Goal: Information Seeking & Learning: Learn about a topic

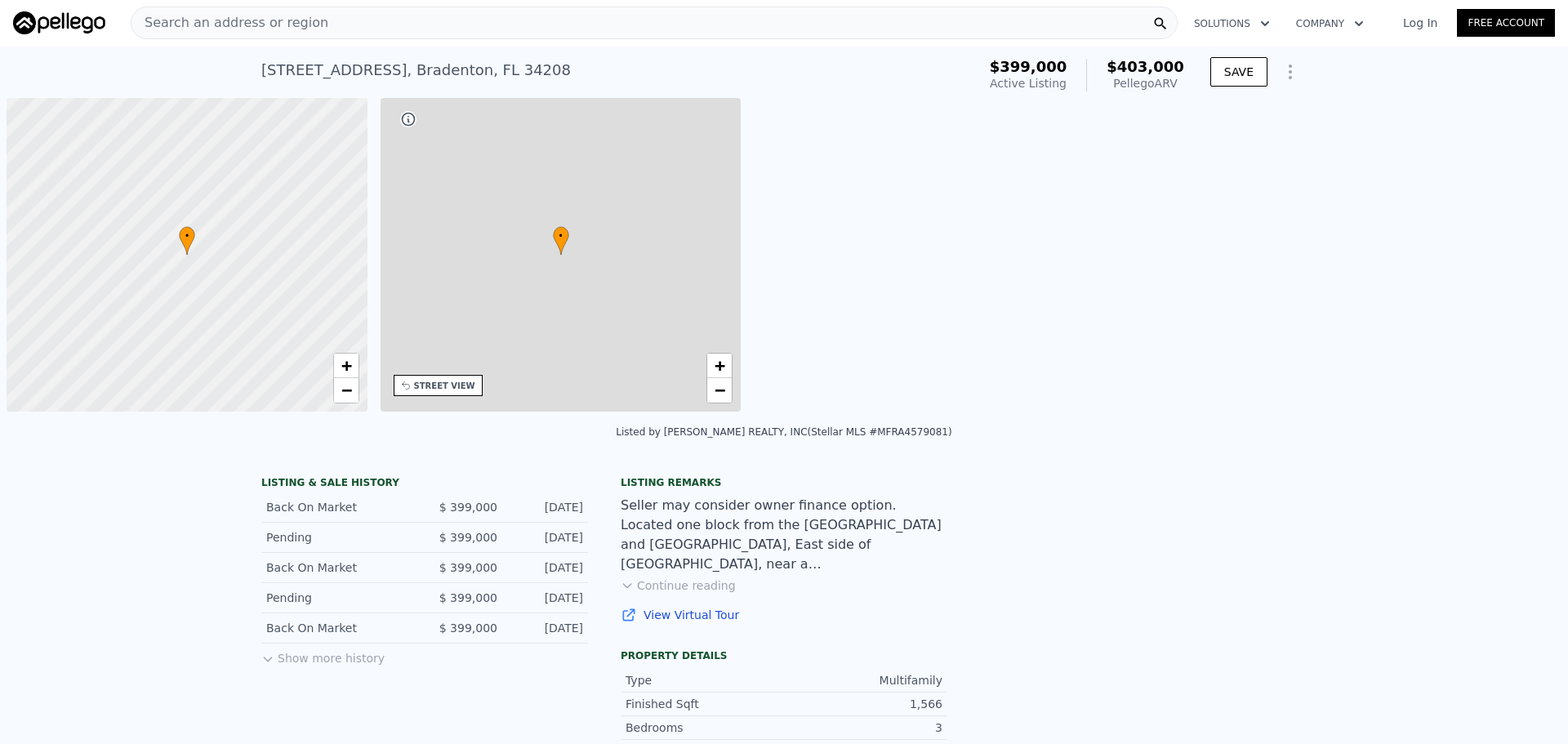
click at [546, 25] on div "Search an address or region" at bounding box center [654, 22] width 1047 height 32
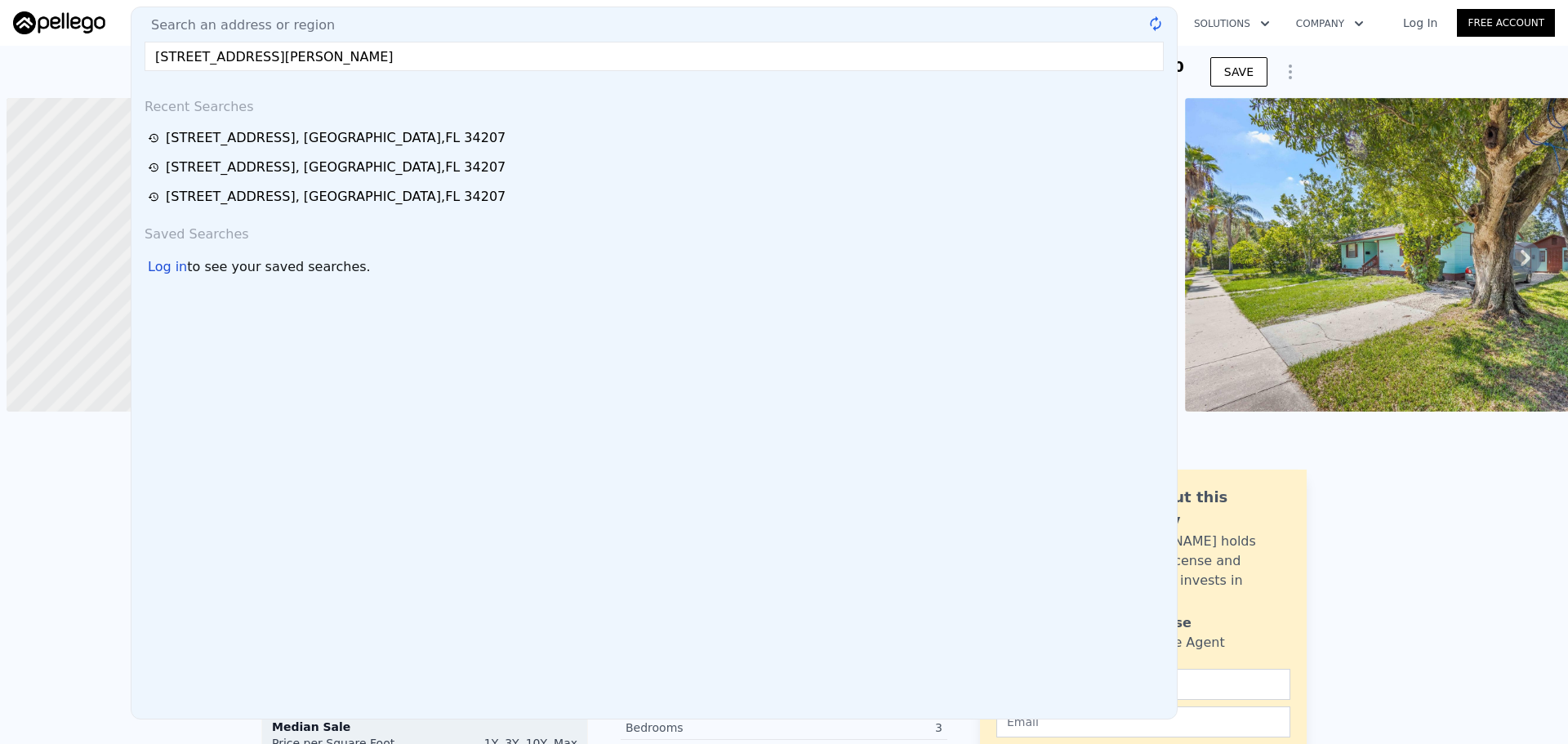
scroll to position [0, 6]
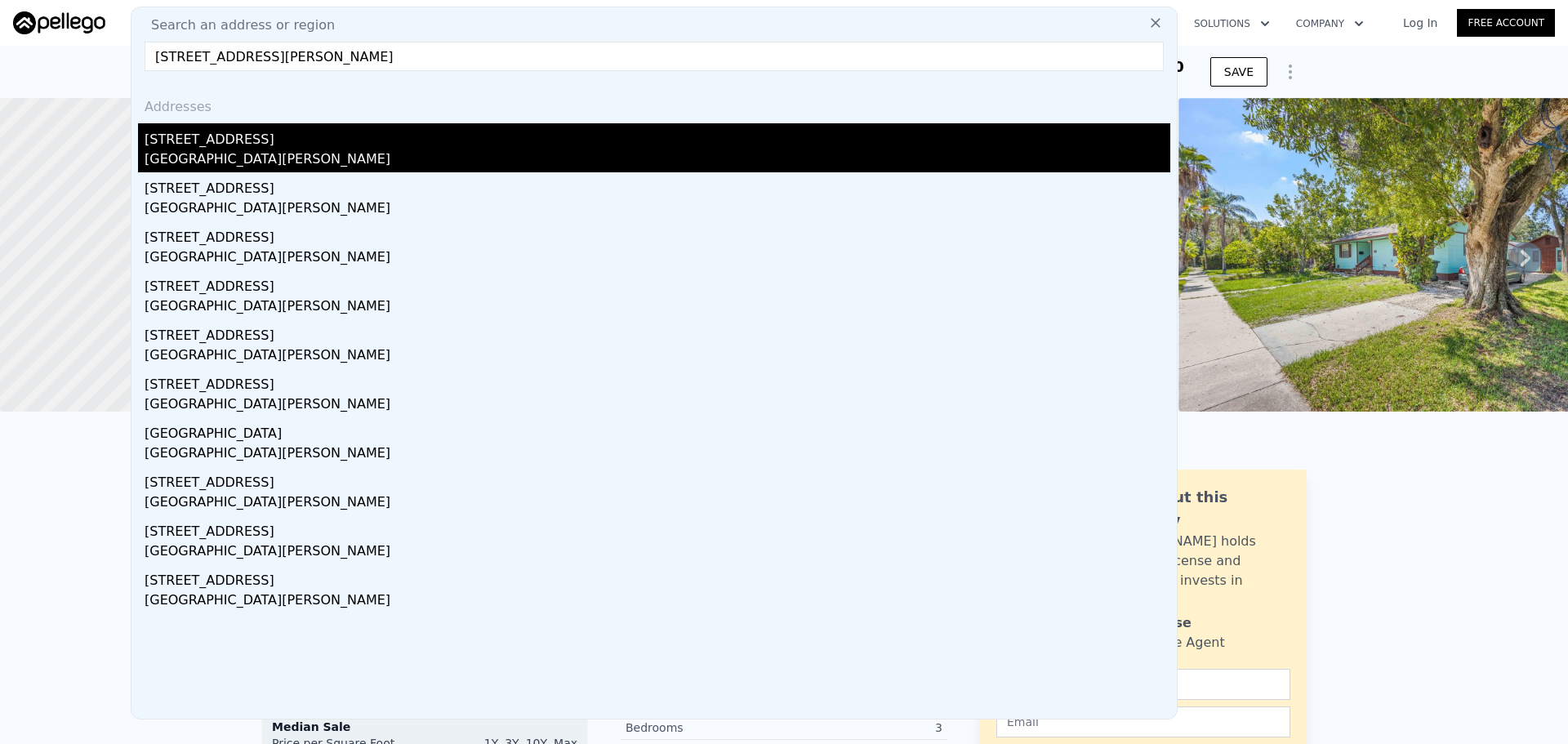
type input "[STREET_ADDRESS][PERSON_NAME]"
click at [536, 148] on div "[STREET_ADDRESS]" at bounding box center [658, 136] width 1026 height 26
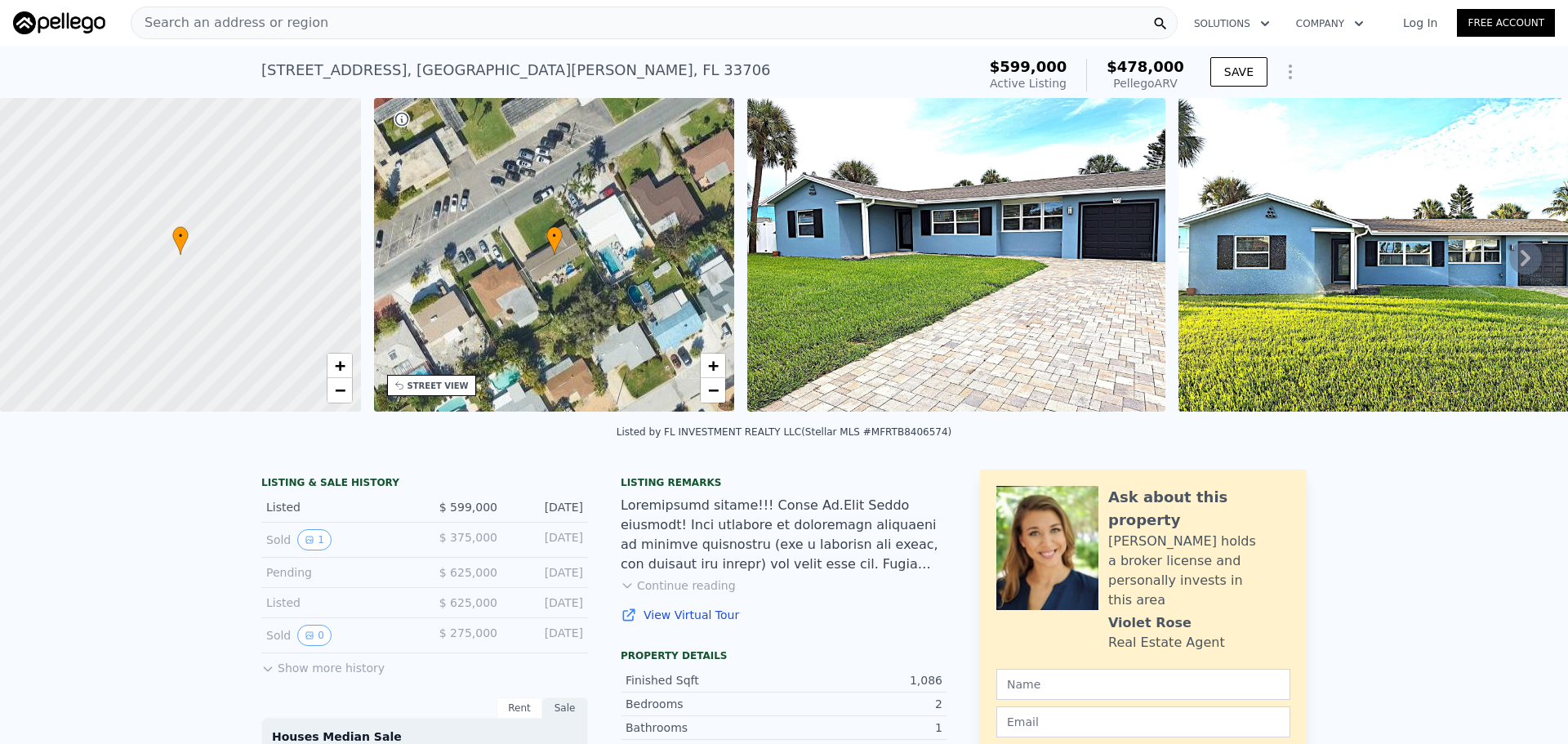
click at [279, 677] on button "Show more history" at bounding box center [323, 665] width 124 height 23
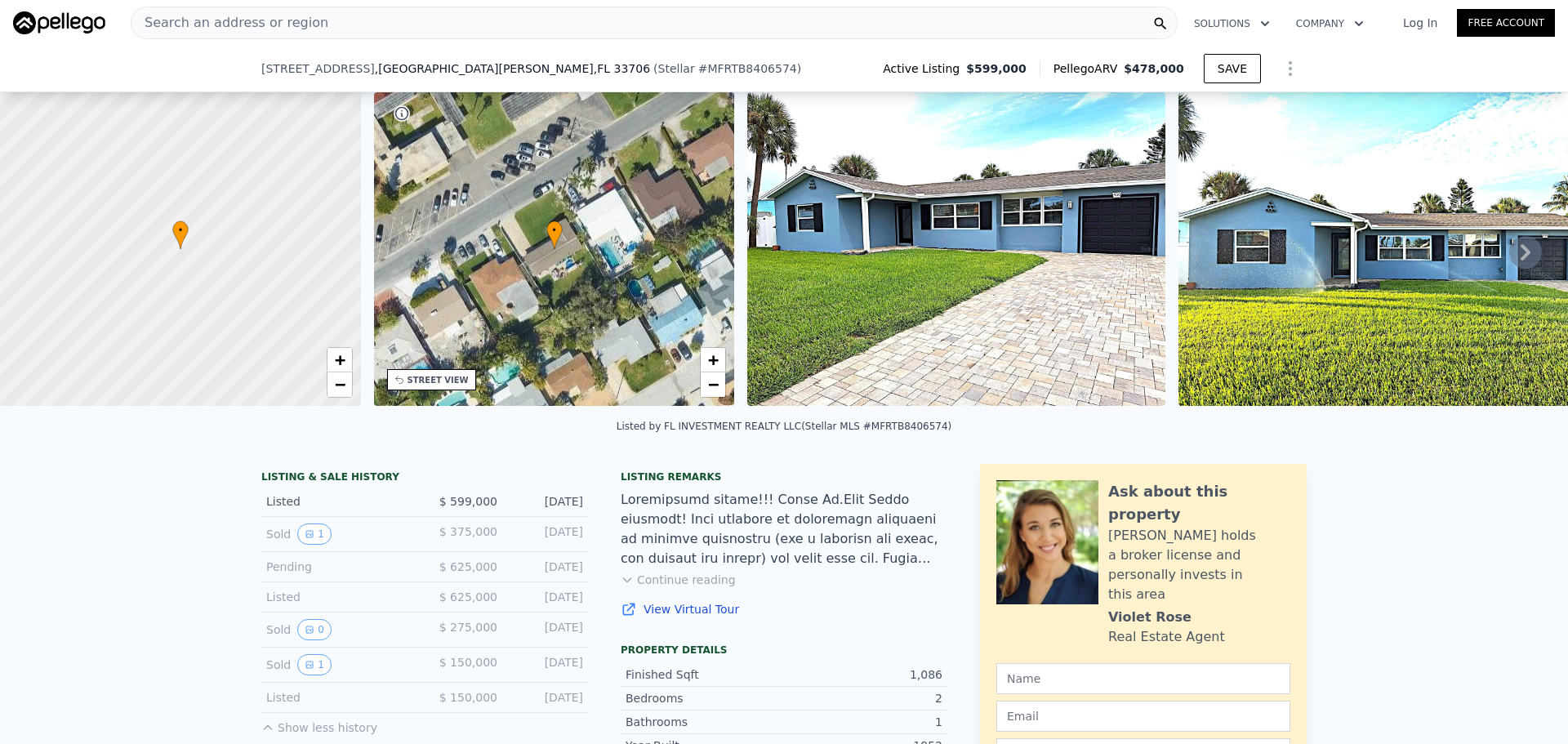
scroll to position [158, 0]
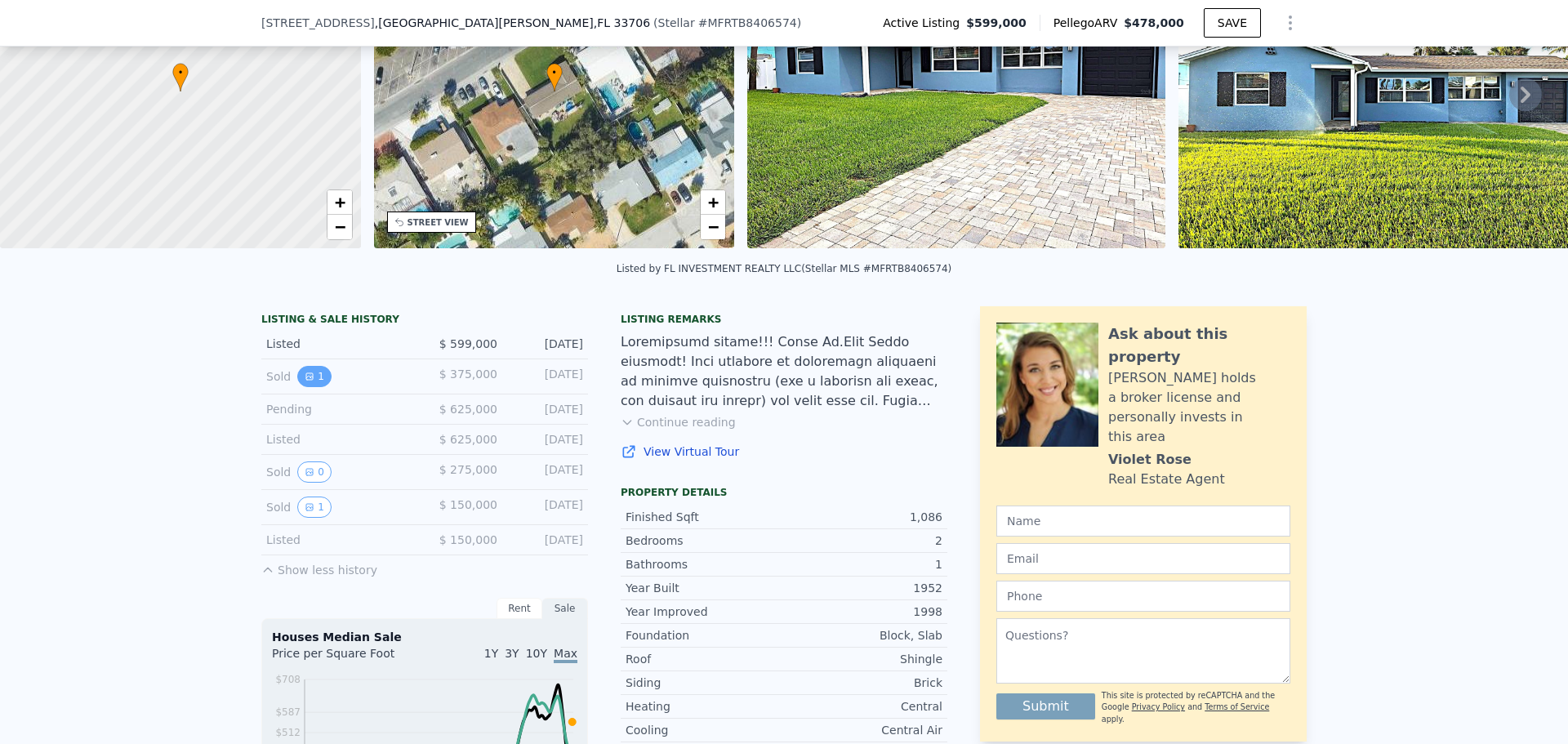
click at [309, 388] on button "1" at bounding box center [314, 377] width 34 height 21
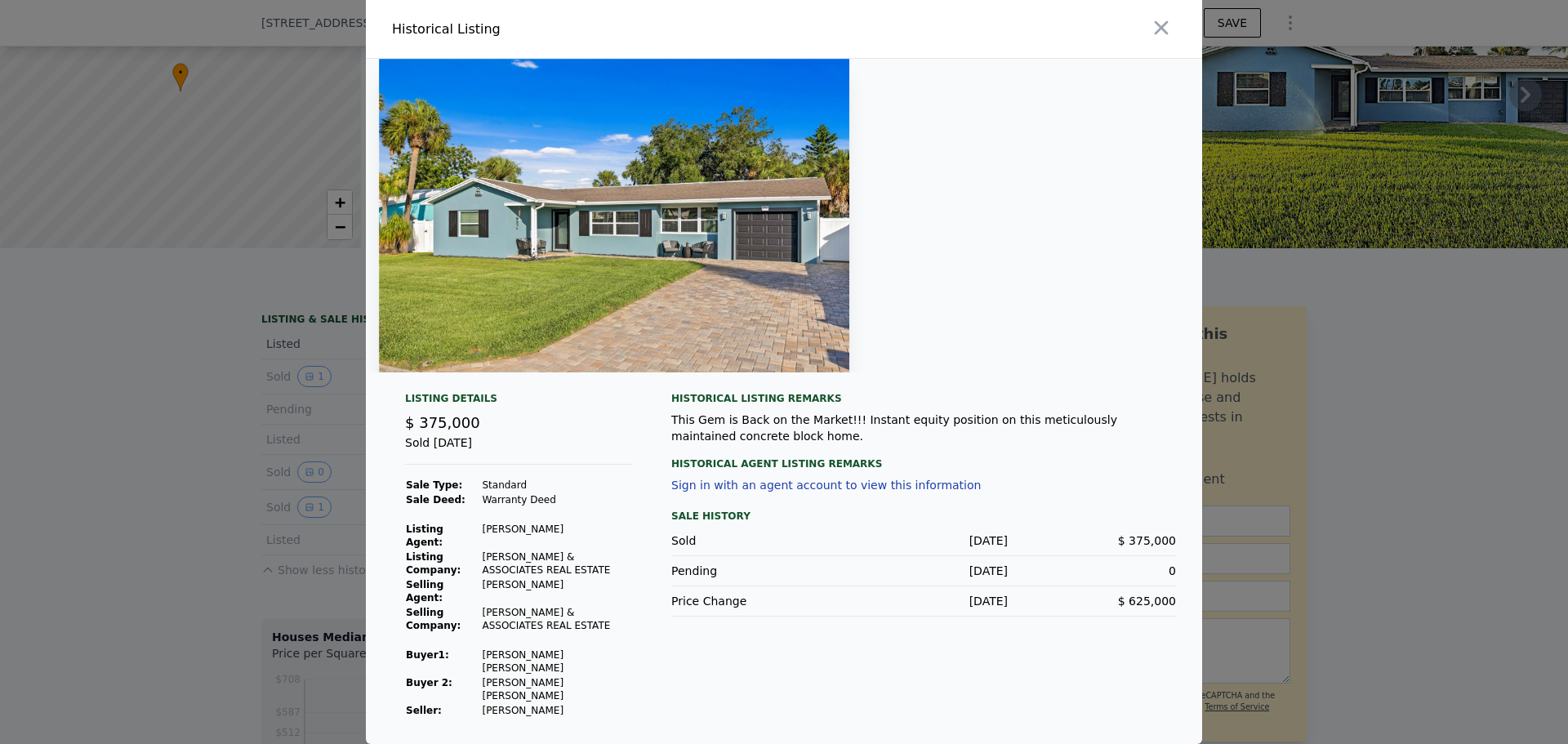
click at [170, 518] on div at bounding box center [784, 372] width 1568 height 744
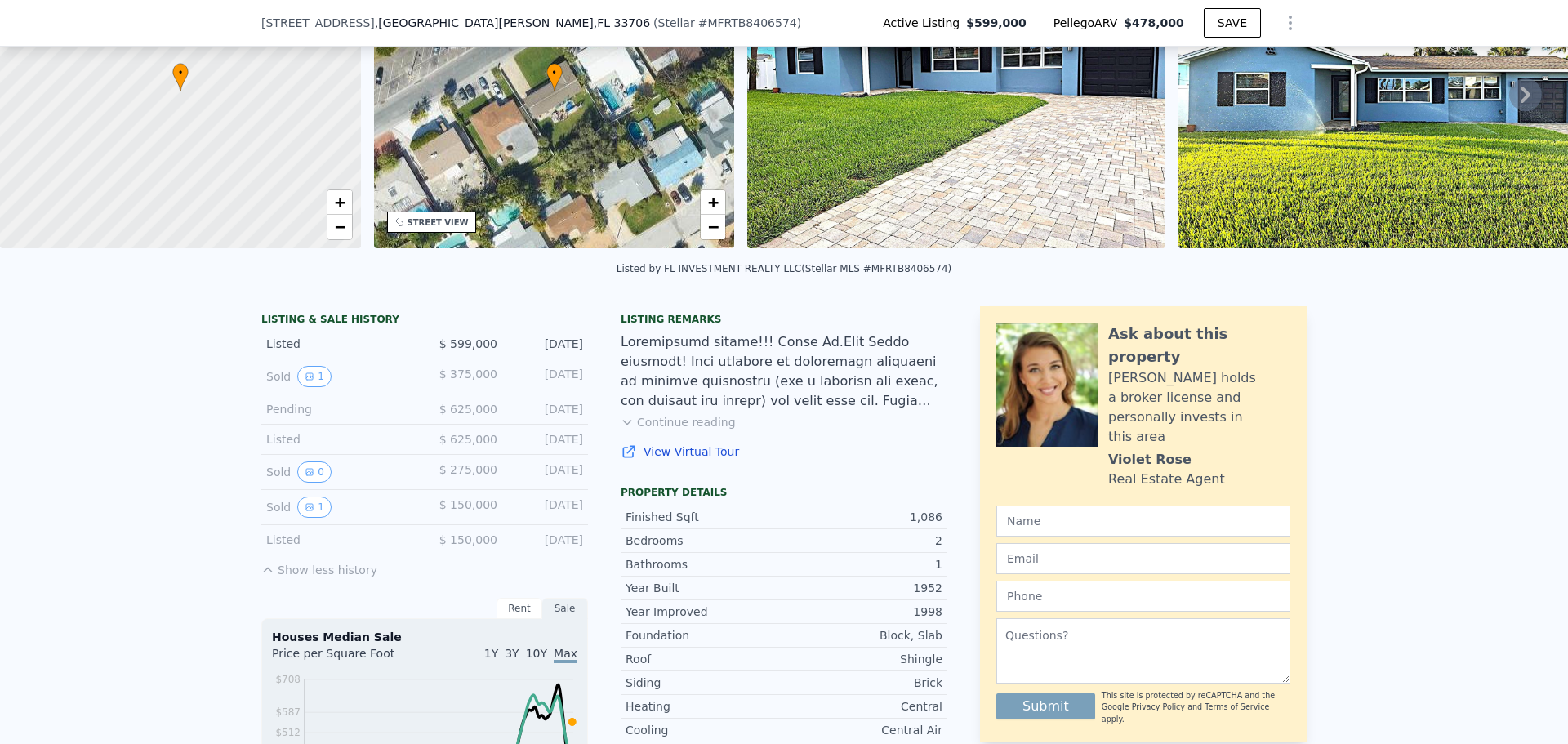
click at [294, 448] on div "Listed" at bounding box center [338, 440] width 145 height 16
click at [304, 512] on icon "View historical data" at bounding box center [309, 507] width 10 height 10
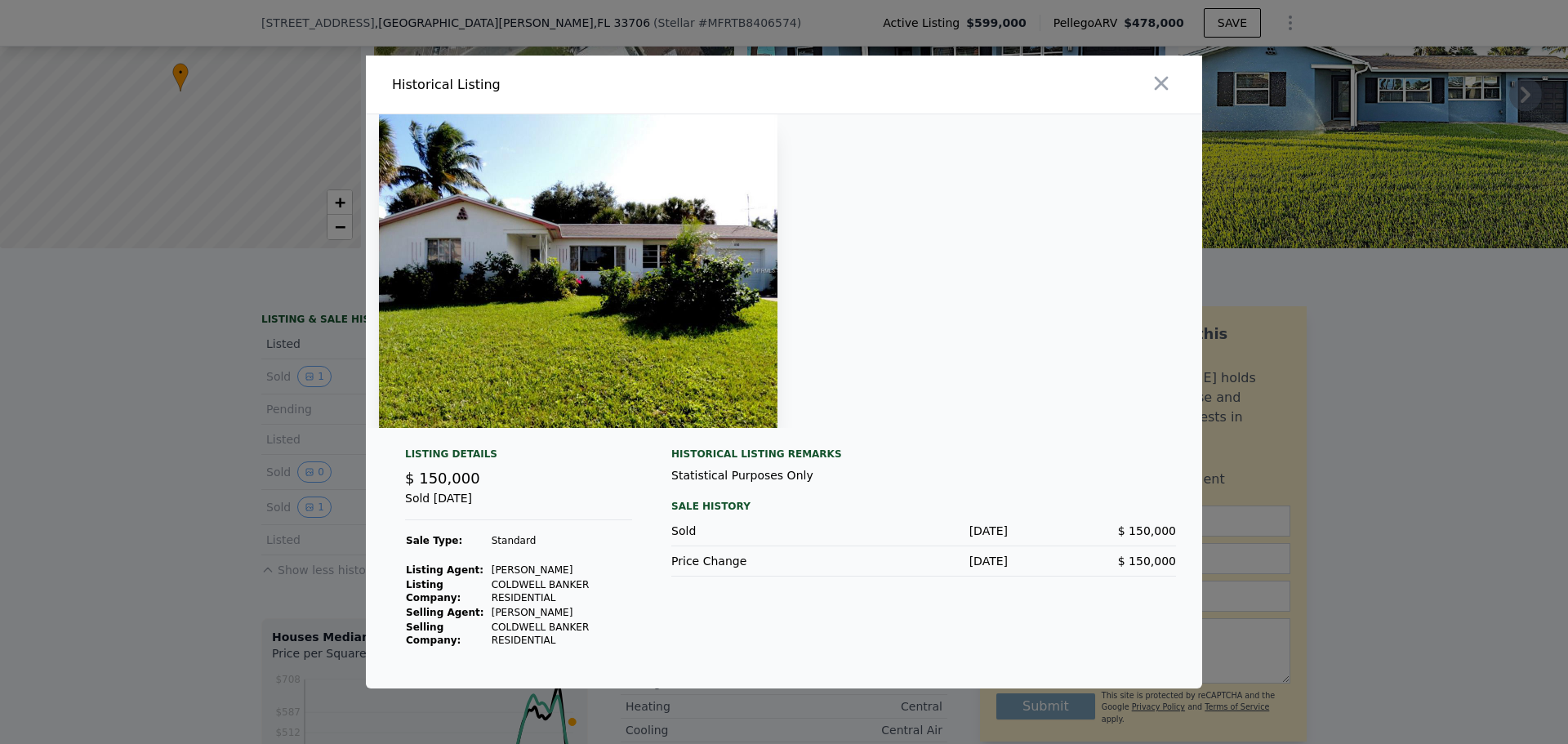
click at [125, 491] on div at bounding box center [784, 372] width 1568 height 744
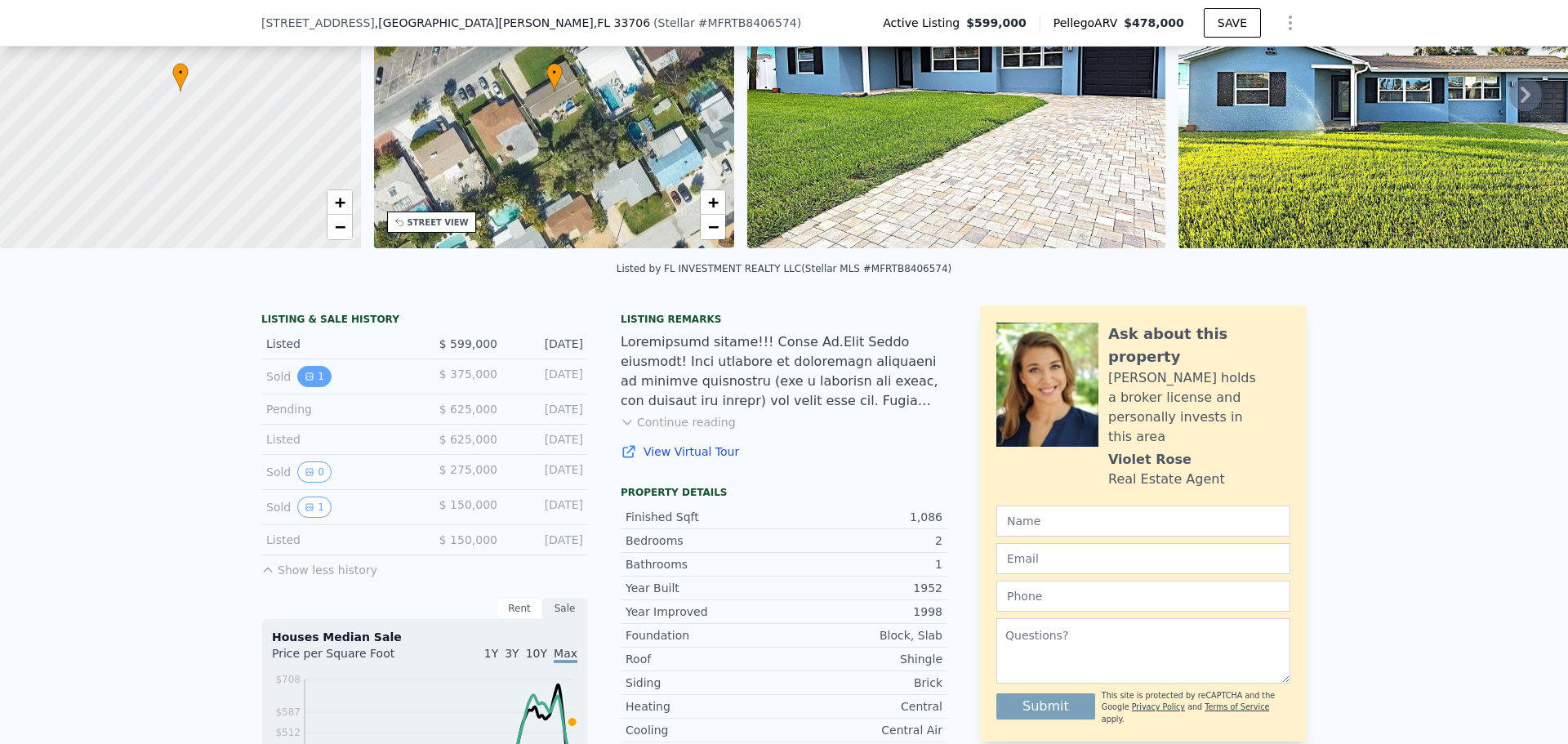
click at [308, 388] on button "1" at bounding box center [314, 377] width 34 height 21
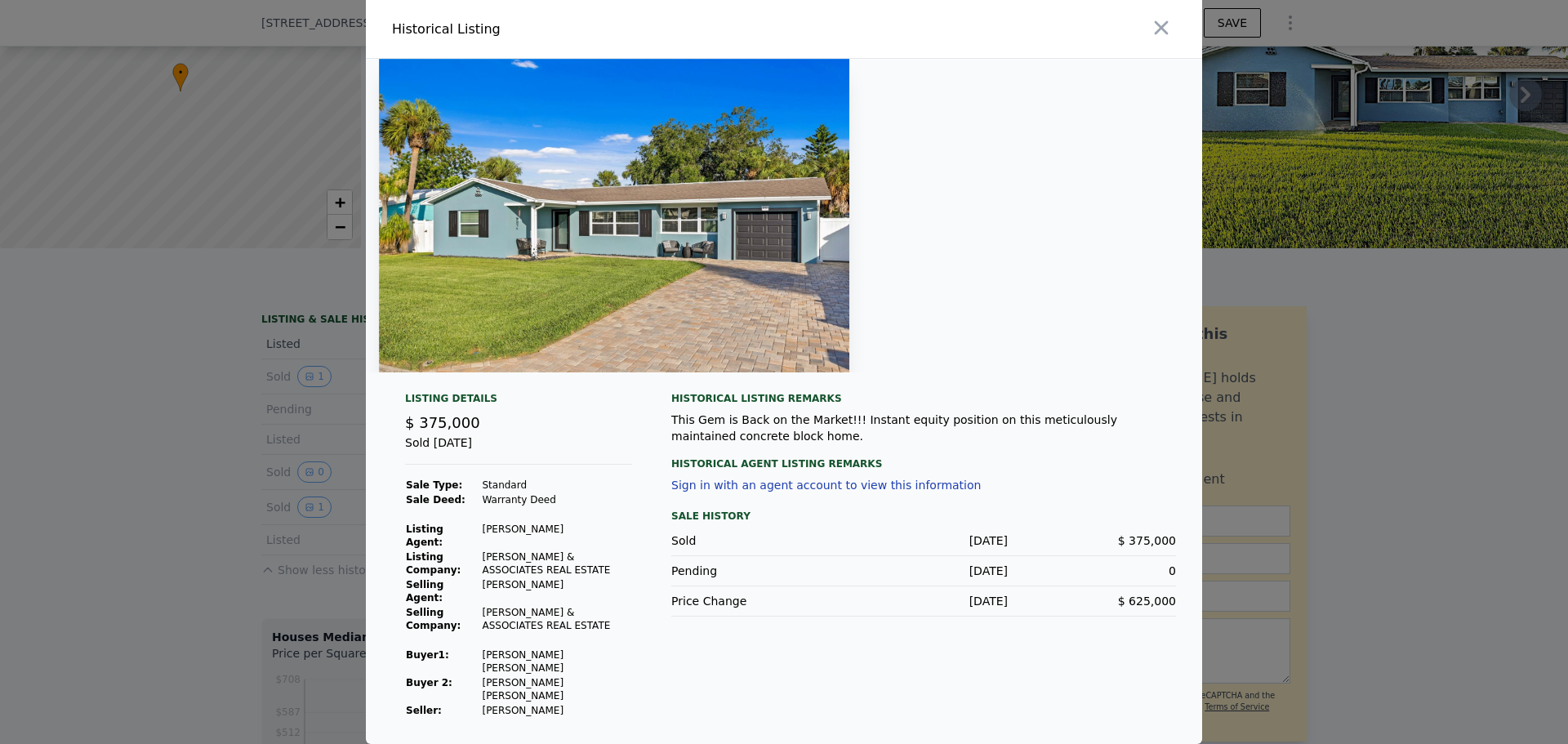
click at [267, 443] on div at bounding box center [784, 372] width 1568 height 744
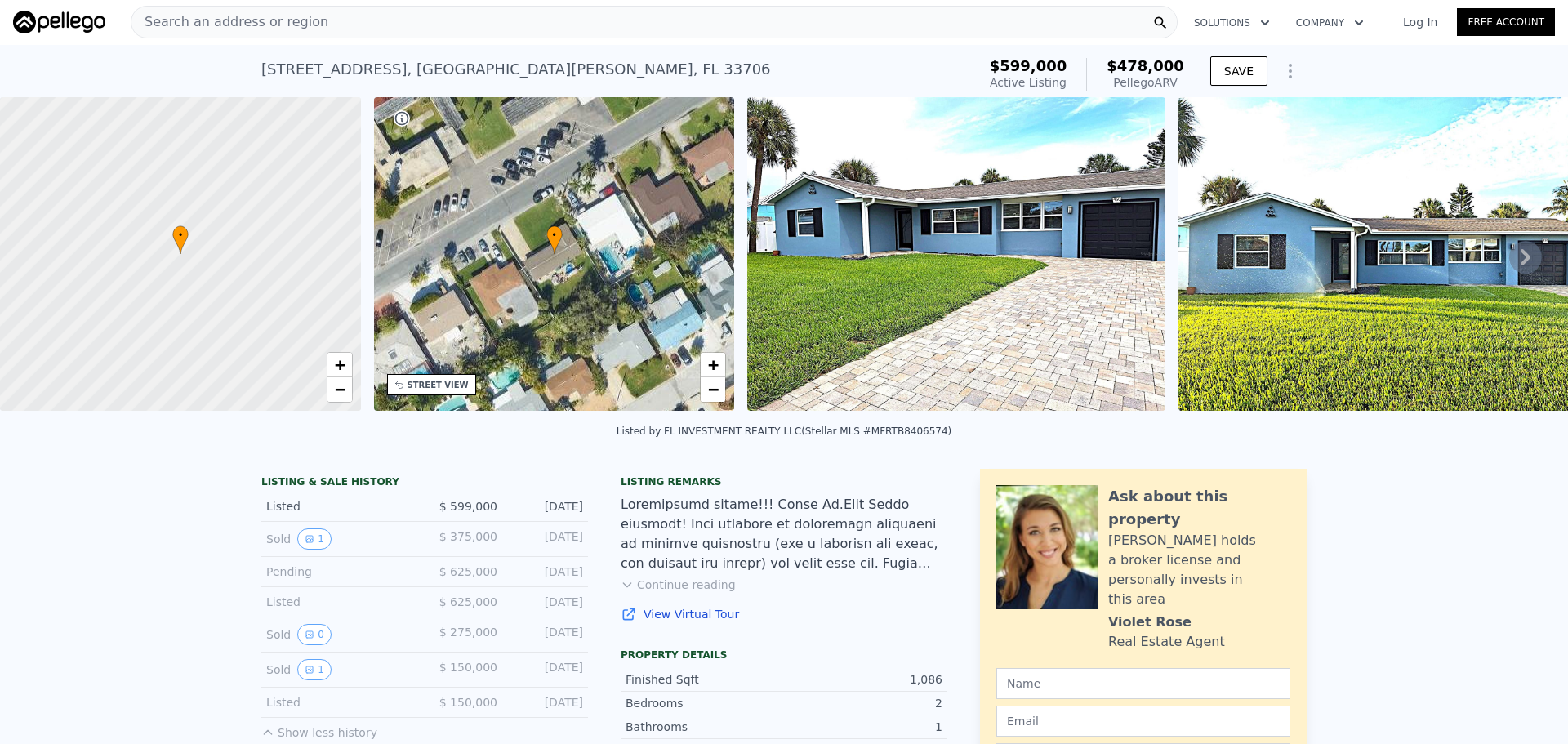
scroll to position [0, 0]
click at [651, 593] on button "Continue reading" at bounding box center [677, 586] width 115 height 16
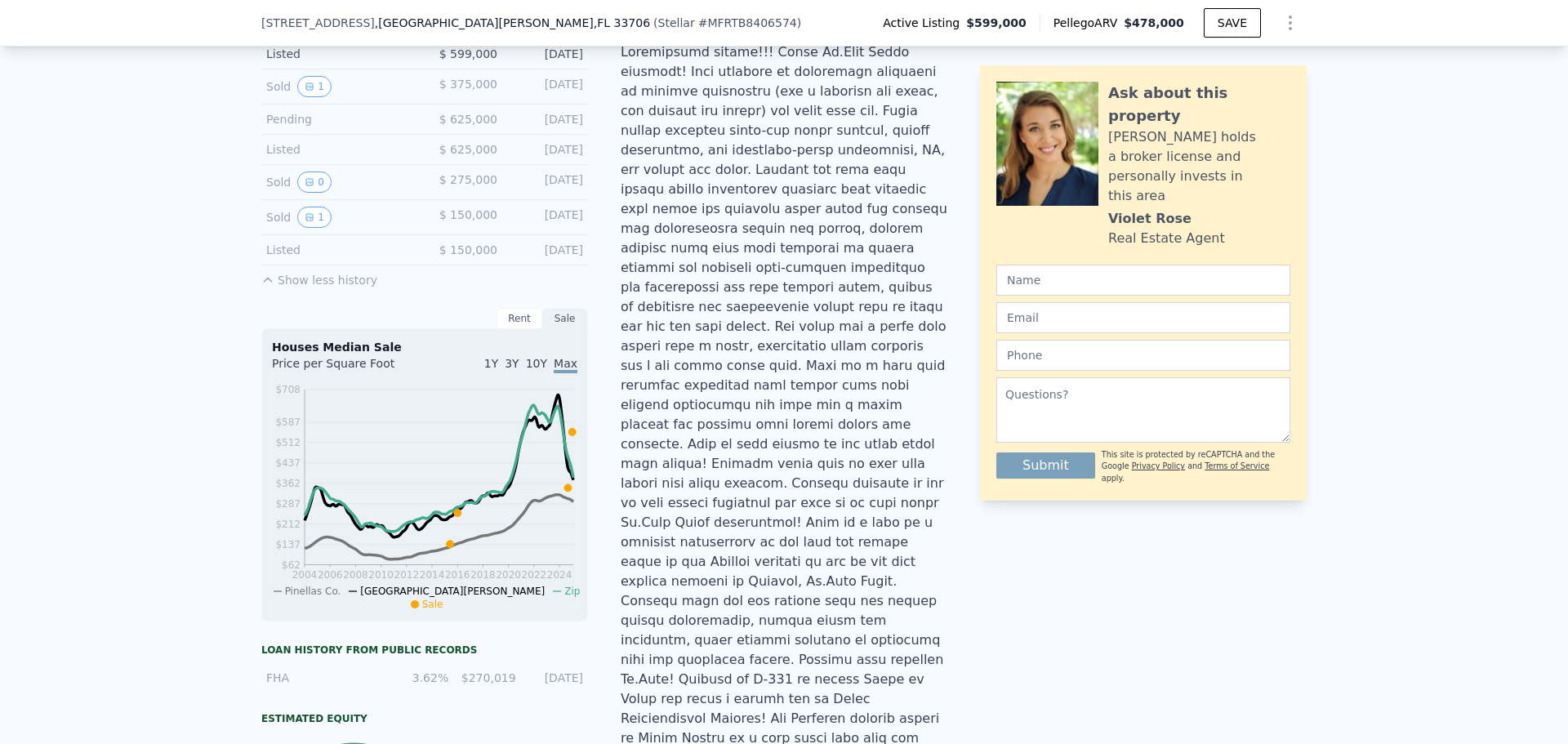
scroll to position [76, 0]
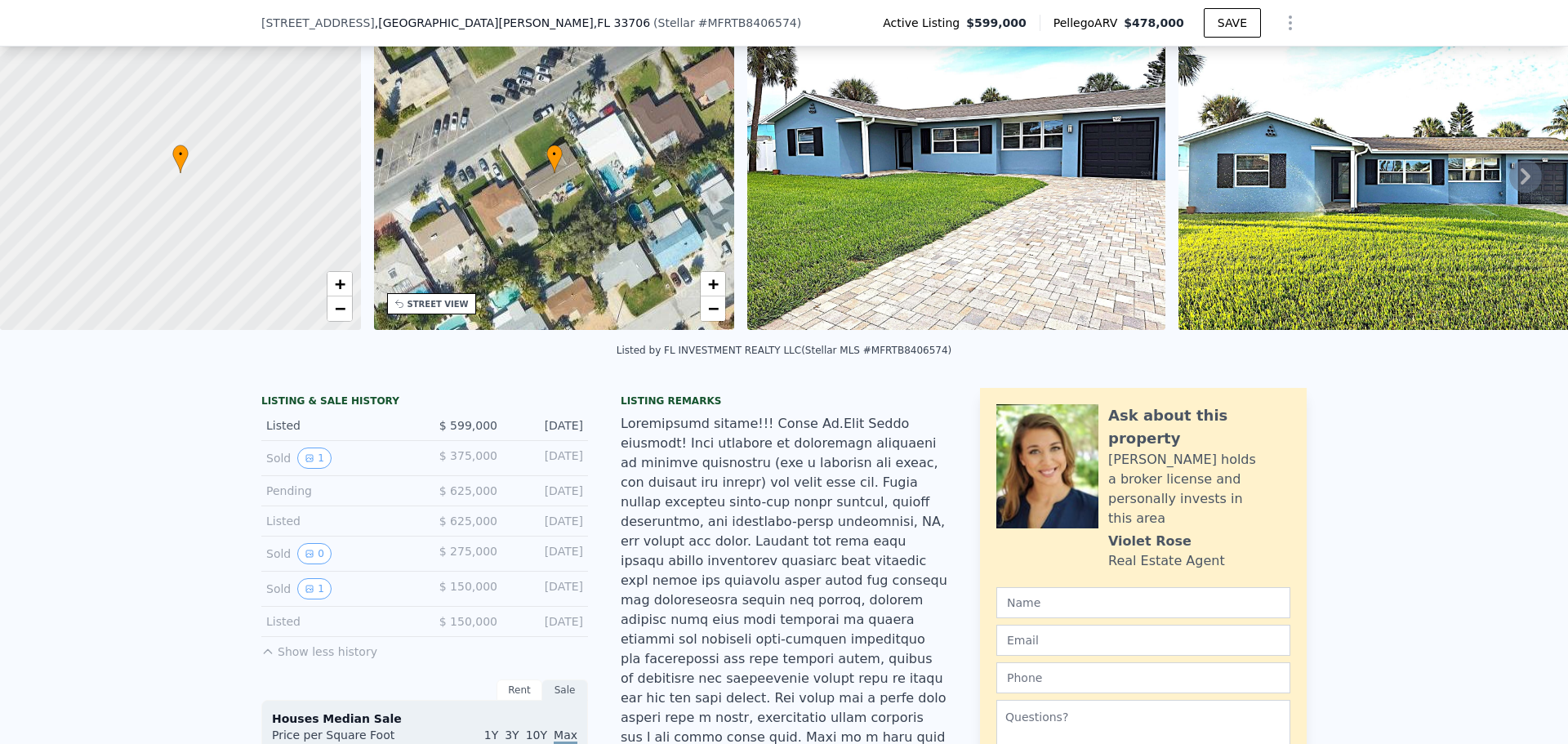
click at [343, 469] on div "Sold 1" at bounding box center [338, 458] width 145 height 21
